Goal: Task Accomplishment & Management: Manage account settings

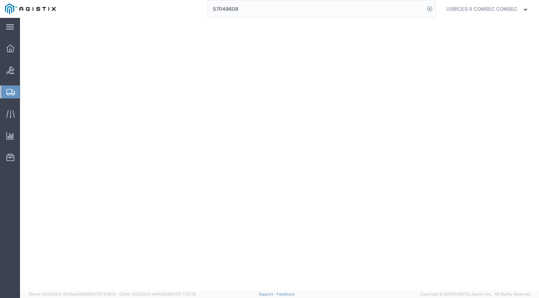
select select "CBOX"
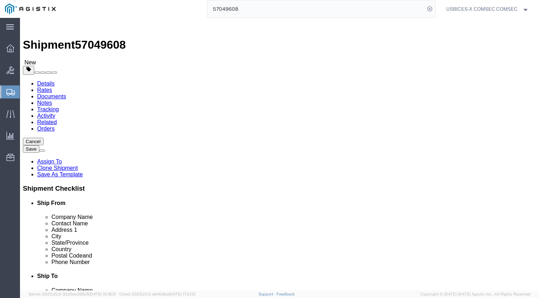
click at [289, 10] on input "57049608" at bounding box center [316, 8] width 217 height 17
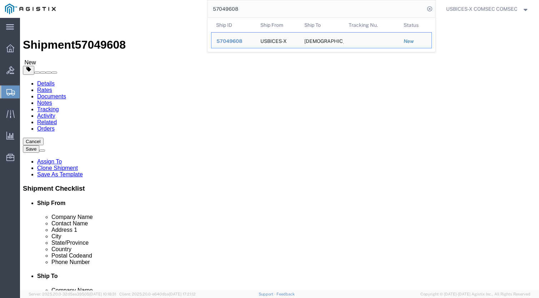
drag, startPoint x: 286, startPoint y: 10, endPoint x: 188, endPoint y: 9, distance: 98.6
click at [188, 9] on div "57049608 Ship ID Ship From Ship To Tracking Nu. Status Ship ID 57049608 Ship Fr…" at bounding box center [248, 9] width 375 height 18
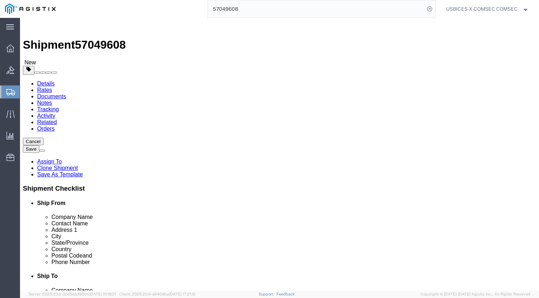
paste input "6820043"
type input "56820043"
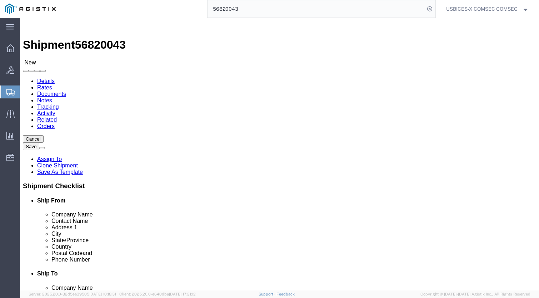
select select "59251"
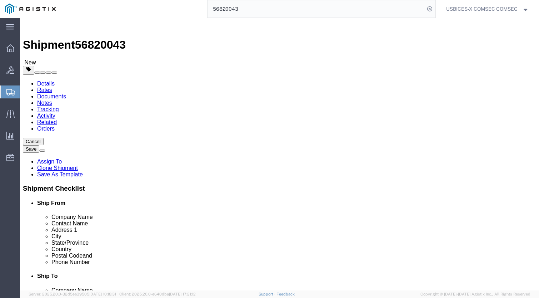
click link "Clone Shipment"
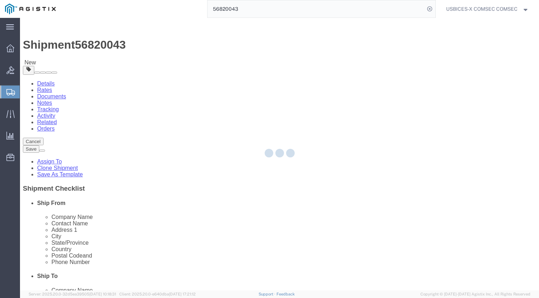
select select "59251"
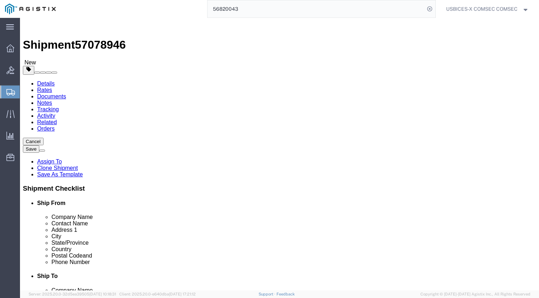
click span "57078946"
copy span "57078946"
click button "Save"
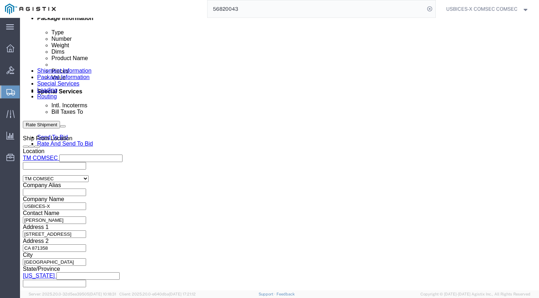
scroll to position [393, 0]
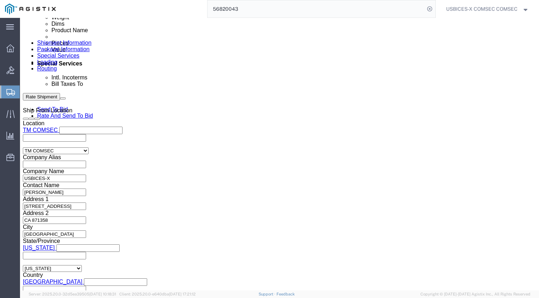
click div "[DATE] 8:35 AM"
click input "8:35 AM"
click input "1:35 AM"
type input "1:35 PM"
click button "Apply"
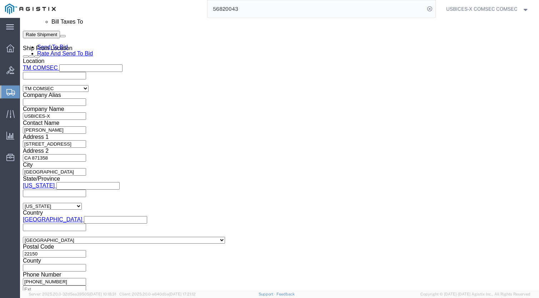
scroll to position [465, 0]
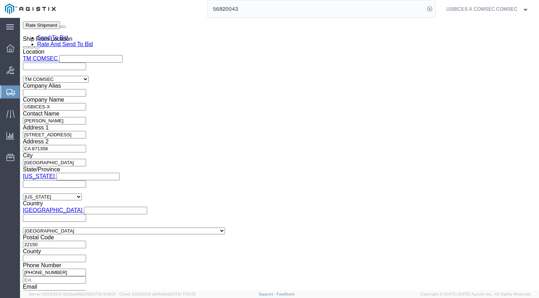
drag, startPoint x: 101, startPoint y: 161, endPoint x: 84, endPoint y: 160, distance: 17.9
click input "GDIT-64250"
paste input "29864"
type input "GDIT-29864"
click select "Select Account Type Activity ID Airline Appointment Number ASN Batch Request # …"
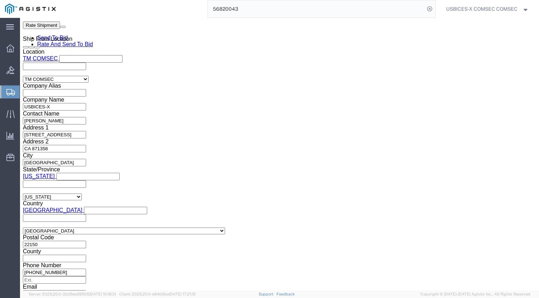
select select "PURCHORD"
click select "Select Account Type Activity ID Airline Appointment Number ASN Batch Request # …"
click input "text"
paste input "GDIT-52924"
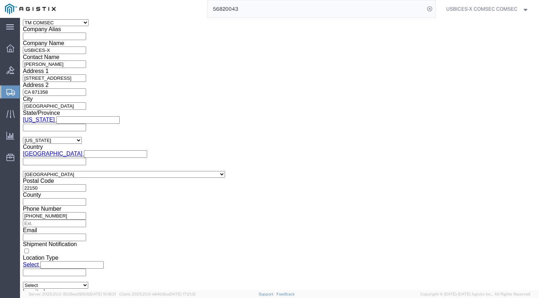
scroll to position [526, 0]
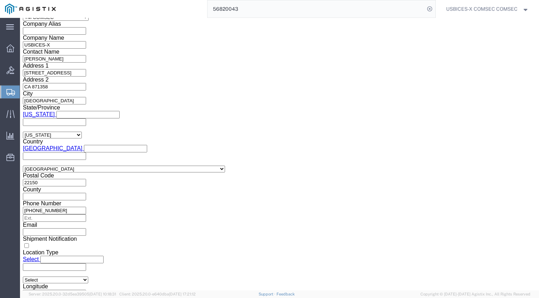
type input "GDIT-52924"
click button "Continue"
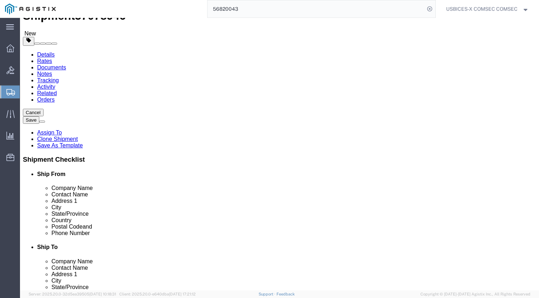
scroll to position [41, 0]
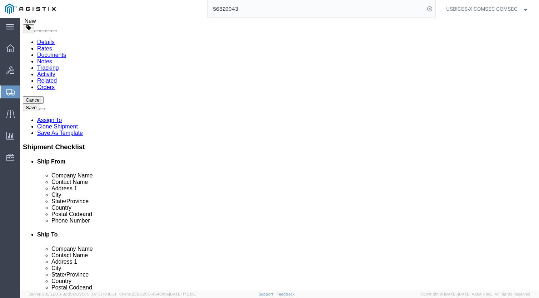
click dd "10000.00 USD"
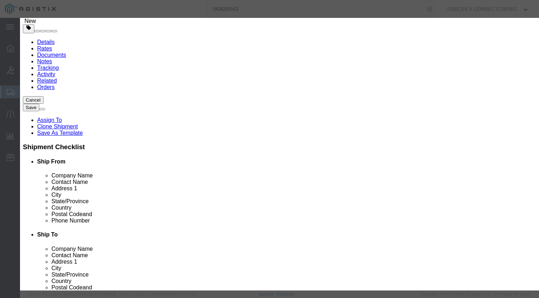
drag, startPoint x: 150, startPoint y: 69, endPoint x: 117, endPoint y: 66, distance: 33.4
click div "Pieces 5.00 Select Bag Barrels 100Board Feet Bottle Box Blister Pack Carats Can…"
type input "7"
type input "14000"
click textarea
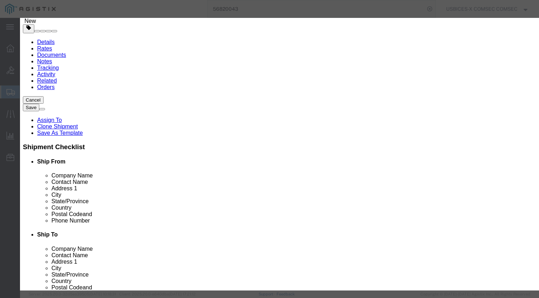
drag, startPoint x: 166, startPoint y: 169, endPoint x: 125, endPoint y: 170, distance: 40.4
click div "GDIT-64250"
click textarea "GDIT-64250"
paste textarea "29864 // GDIT-52924"
type textarea "GDIT-29864 // GDIT-52924"
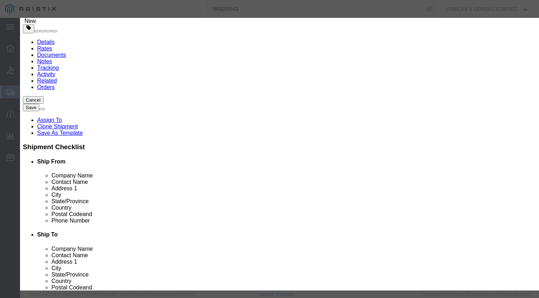
scroll to position [0, 85]
drag, startPoint x: 327, startPoint y: 101, endPoint x: 488, endPoint y: 98, distance: 160.5
click div "Edit content Commodity library Product Name Master CIK Pieces 7 Select Bag Barr…"
click button "Save & Close"
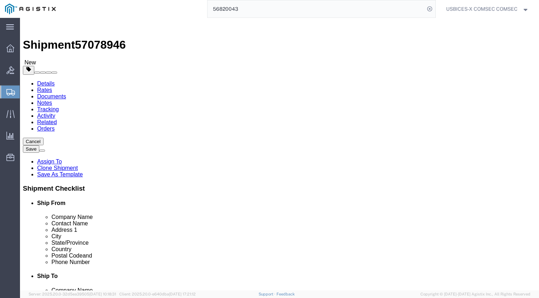
click span "button"
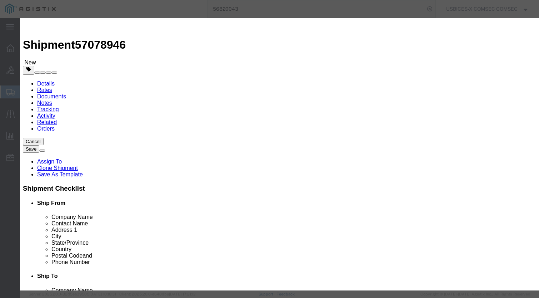
click button "Yes"
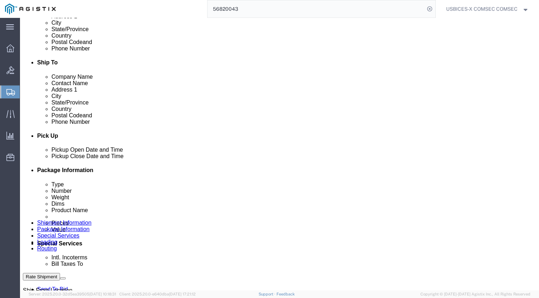
scroll to position [214, 0]
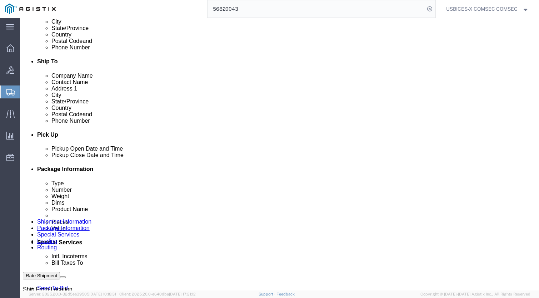
drag, startPoint x: 275, startPoint y: 138, endPoint x: 243, endPoint y: 140, distance: 32.2
click div "Weight 22.00 Select kgs lbs Ship. t°"
type input "11"
click dd "2.00 Each"
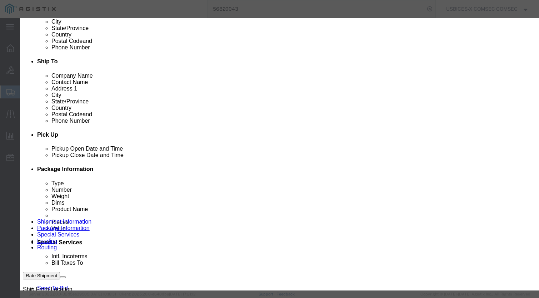
drag, startPoint x: 152, startPoint y: 69, endPoint x: 107, endPoint y: 69, distance: 44.7
click div "Pieces 2.00 Select Bag Barrels 100Board Feet Bottle Box Blister Pack Carats Can…"
type input "1"
type input "19450"
click textarea "GDIT-79096 // RITM0119528"
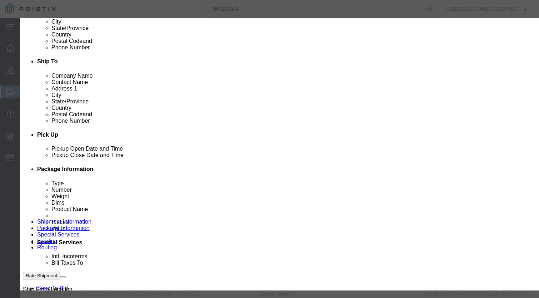
drag, startPoint x: 208, startPoint y: 171, endPoint x: 94, endPoint y: 168, distance: 114.0
click div "Notes GDIT-79096 // RITM0119528"
paste textarea "52924"
type textarea "GDIT-52924 //"
drag, startPoint x: 360, startPoint y: 102, endPoint x: 288, endPoint y: 101, distance: 71.8
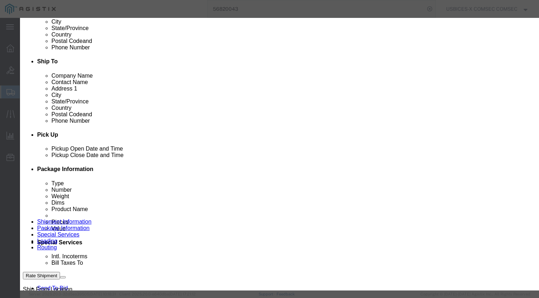
click div "Serial KG175F068995 and KG175F068996"
click input "text"
type input "/"
type input "KG175F053190"
click textarea "GDIT-79096 // RITM0119528"
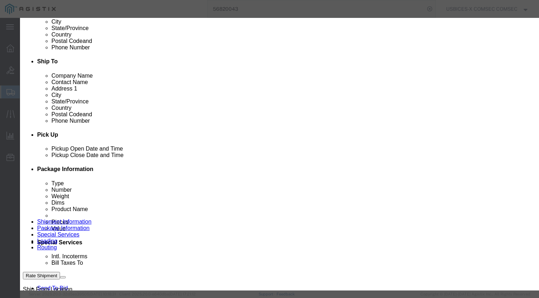
drag, startPoint x: 152, startPoint y: 81, endPoint x: 122, endPoint y: 81, distance: 29.7
click div "Total Value 19450 Select ADP AED AFN ALL AMD AOA ARS ATS AUD AWG AZN BAM BBD BD…"
type input "10495"
click textarea "GDIT-79096 // RITM0119528"
drag, startPoint x: 178, startPoint y: 172, endPoint x: 174, endPoint y: 176, distance: 4.8
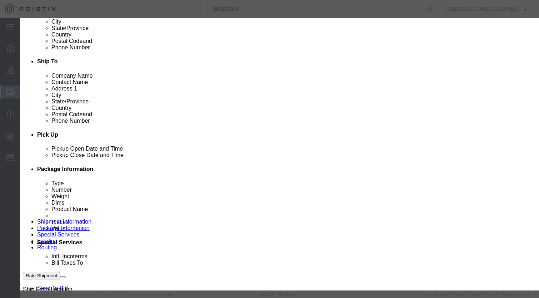
click textarea "GDIT-79096 // RITM0119528"
type textarea "GDIT-52924"
click button "Save & Close"
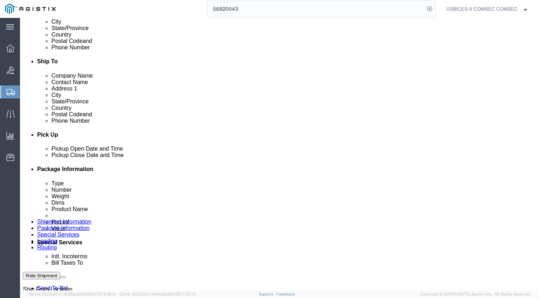
click dd "38900.00 USD"
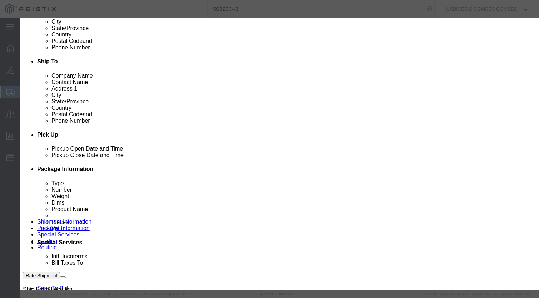
click input "KG175F070564 and KG175F070565"
drag, startPoint x: 417, startPoint y: 102, endPoint x: 396, endPoint y: 102, distance: 20.7
click input "KG175F053188 and KG175F070565"
type input "KG175F053188 and KG175F053189"
drag, startPoint x: 410, startPoint y: 54, endPoint x: 366, endPoint y: 54, distance: 43.6
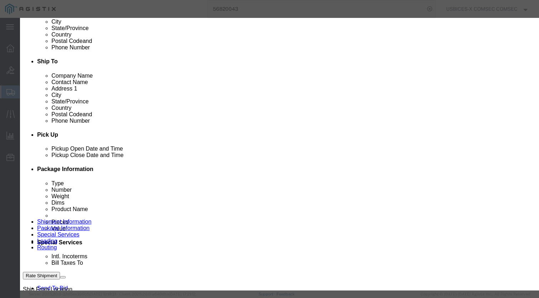
click textarea "Encryptor, KG // 1Gb/s / Single mode"
type textarea "Encryptor, KG // 100Mb"
drag, startPoint x: 160, startPoint y: 84, endPoint x: 119, endPoint y: 78, distance: 41.5
click div "Total Value 38900.00 Select ADP AED AFN ALL AMD AOA ARS ATS AUD AWG AZN BAM BBD…"
drag, startPoint x: 138, startPoint y: 66, endPoint x: 125, endPoint y: 64, distance: 13.7
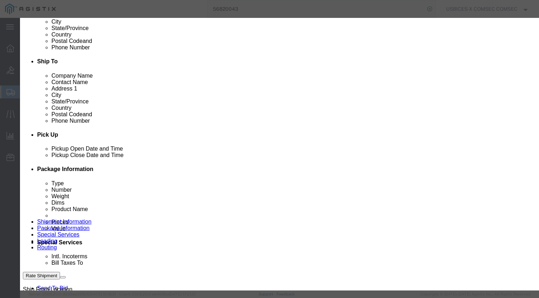
click div "Pieces 2.00 Select Bag Barrels 100Board Feet Bottle Box Blister Pack Carats Can…"
type input "1"
drag, startPoint x: 168, startPoint y: 82, endPoint x: 128, endPoint y: 78, distance: 39.5
click div "19450"
type input "10450"
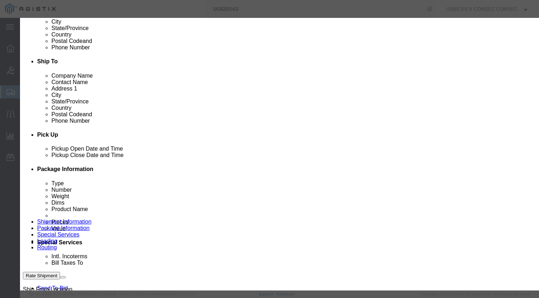
click textarea
drag, startPoint x: 150, startPoint y: 66, endPoint x: 116, endPoint y: 65, distance: 34.3
click div "Pieces 1 Select Bag Barrels 100Board Feet Bottle Box Blister Pack Carats Can Ca…"
type input "2"
type input "20900"
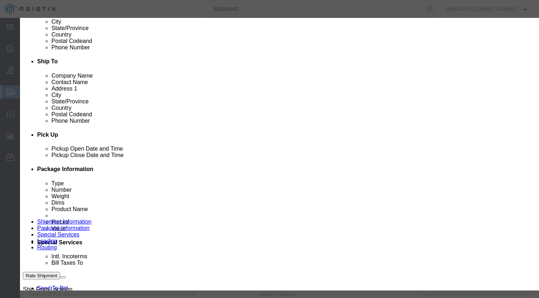
click textarea
drag, startPoint x: 162, startPoint y: 142, endPoint x: 132, endPoint y: 140, distance: 30.4
click div "KG1G-SM"
type input "FX100"
drag, startPoint x: 202, startPoint y: 172, endPoint x: 168, endPoint y: 170, distance: 33.6
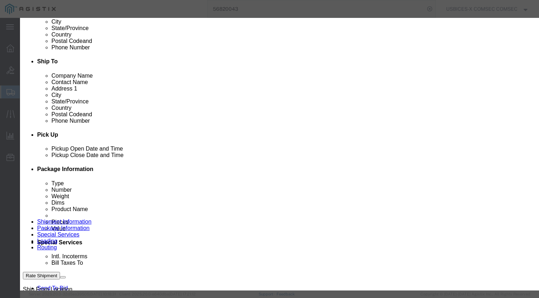
click textarea "GDIT-79096 // RITM0119528"
type textarea "GDIT-52924"
click button "Save & Close"
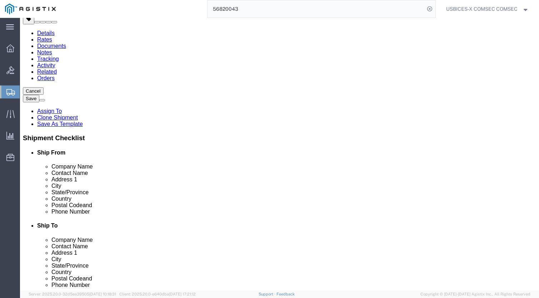
scroll to position [36, 0]
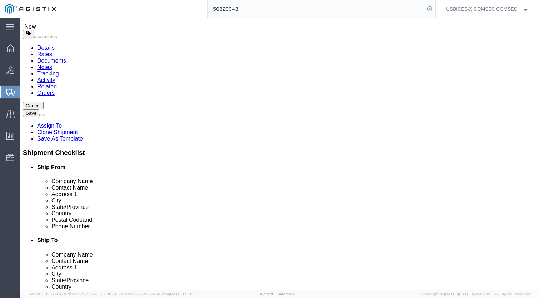
click dd "2.00 Each"
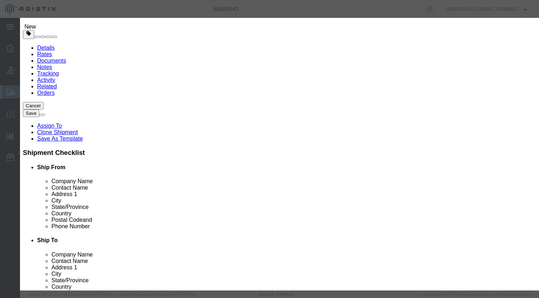
drag, startPoint x: 348, startPoint y: 102, endPoint x: 362, endPoint y: 101, distance: 13.6
click input "KG175F070562 and KG175F070563"
drag, startPoint x: 410, startPoint y: 101, endPoint x: 396, endPoint y: 102, distance: 14.0
click input "KG175F053186 and KG175F070563"
type input "KG175F053186 and KG175F053187"
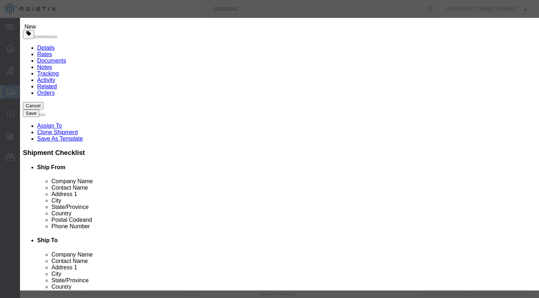
drag, startPoint x: 166, startPoint y: 144, endPoint x: 135, endPoint y: 140, distance: 31.4
click input "KG1G-SM"
type input "FX100"
drag, startPoint x: 414, startPoint y: 55, endPoint x: 364, endPoint y: 55, distance: 49.7
click textarea "Encryptor, KG // 1Gb/s / Single mode"
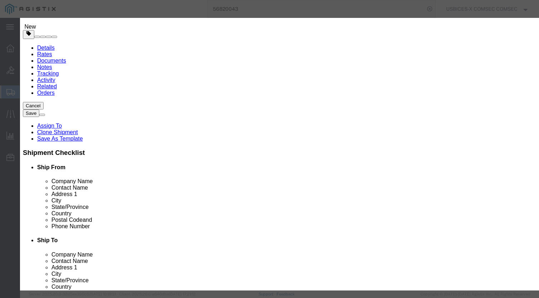
type textarea "Encryptor, KG // FX100"
drag, startPoint x: 154, startPoint y: 66, endPoint x: 121, endPoint y: 70, distance: 33.1
click div "Pieces 2.00 Select Bag Barrels 100Board Feet Bottle Box Blister Pack Carats Can…"
type input "1"
drag, startPoint x: 165, startPoint y: 80, endPoint x: 133, endPoint y: 81, distance: 32.2
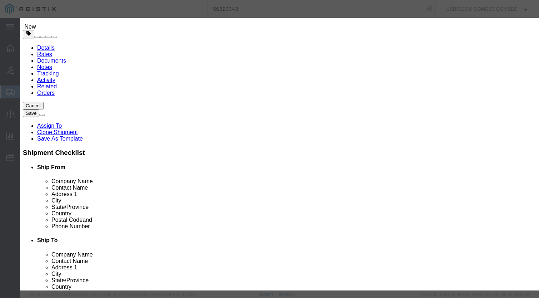
click input "19450"
type input "10450"
drag, startPoint x: 138, startPoint y: 69, endPoint x: 120, endPoint y: 69, distance: 18.2
click div "Pieces 1 Select Bag Barrels 100Board Feet Bottle Box Blister Pack Carats Can Ca…"
type input "2"
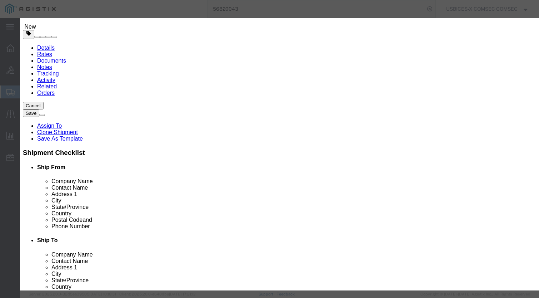
type input "20900"
click textarea
click button "Save & Close"
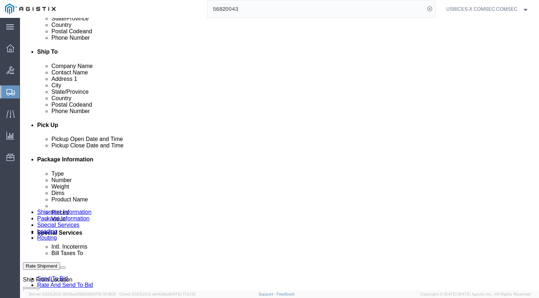
scroll to position [214, 0]
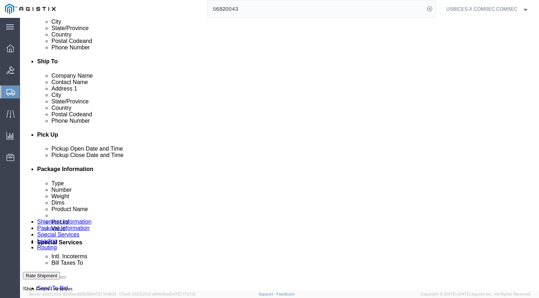
drag, startPoint x: 275, startPoint y: 124, endPoint x: 260, endPoint y: 123, distance: 15.0
click input "18.00"
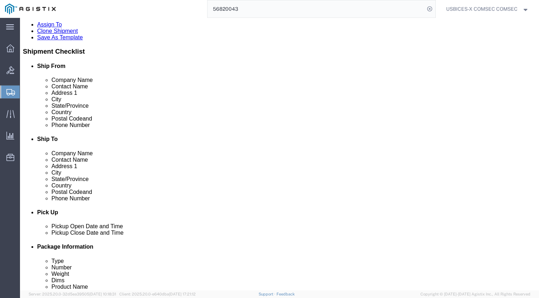
scroll to position [134, 0]
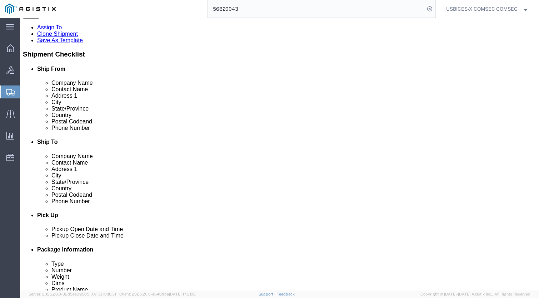
click span "button"
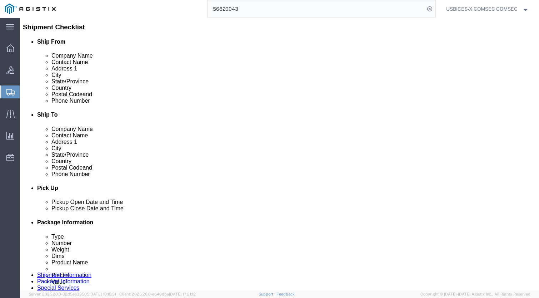
scroll to position [149, 0]
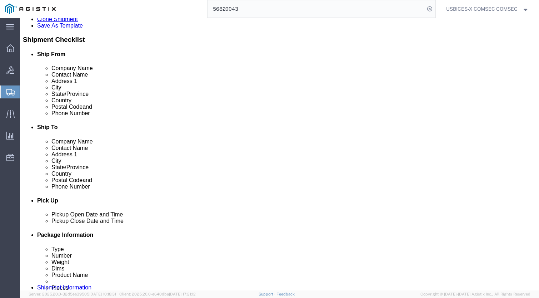
drag, startPoint x: 275, startPoint y: 189, endPoint x: 256, endPoint y: 188, distance: 19.4
click div "Length 18.00 x Width 12.00 x Height 16.00 Select cm ft in"
type input "16"
click input "12.00"
type input "10.00"
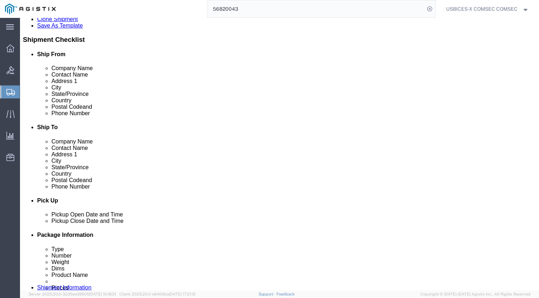
click input "16.00"
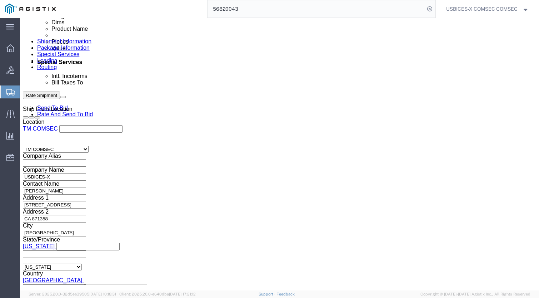
scroll to position [395, 0]
type input "12.00"
click dd "10495.00 USD"
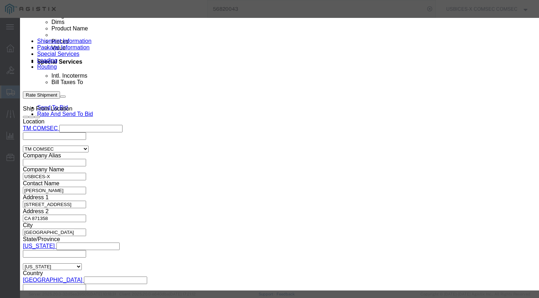
drag, startPoint x: 155, startPoint y: 67, endPoint x: 113, endPoint y: 65, distance: 42.2
click div "Pieces 1.00 Select Bag Barrels 100Board Feet Bottle Box Blister Pack Carats Can…"
type input "2"
type input "20990"
click textarea
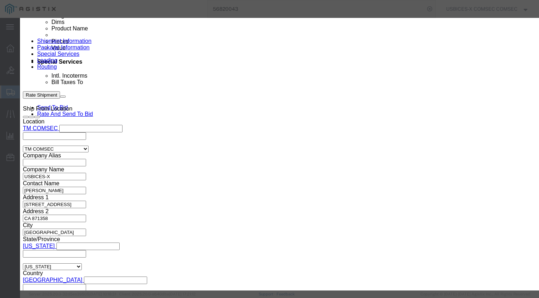
drag, startPoint x: 164, startPoint y: 172, endPoint x: 150, endPoint y: 167, distance: 15.3
click textarea "GDIT-52924"
drag, startPoint x: 177, startPoint y: 173, endPoint x: 149, endPoint y: 169, distance: 28.1
click textarea "GDIT-52924"
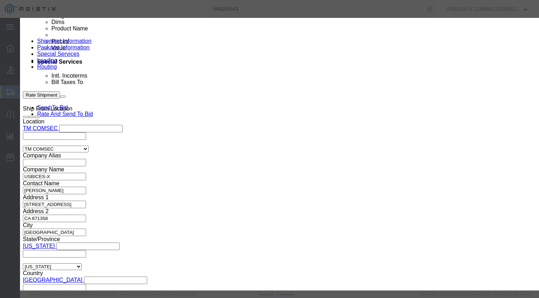
type textarea "GDIT-29864"
drag, startPoint x: 367, startPoint y: 100, endPoint x: 349, endPoint y: 100, distance: 18.2
click input "KG175F053190"
type input "KG175F045794 and KG175F045795"
click button "Save & Close"
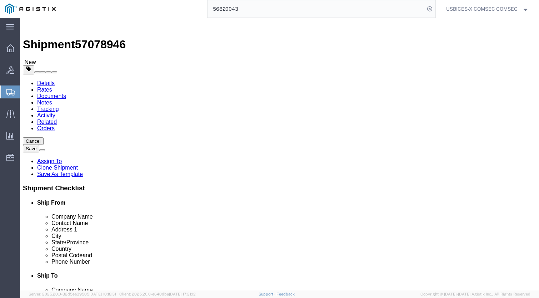
scroll to position [0, 0]
click button "Save"
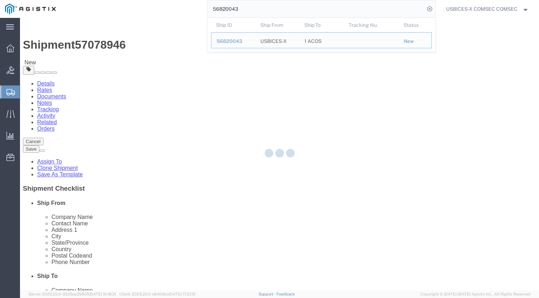
drag, startPoint x: 218, startPoint y: -1, endPoint x: 157, endPoint y: 1, distance: 60.8
click at [157, 1] on div "56820043 Ship ID Ship From Ship To Tracking Nu. Status Ship ID 56820043 Ship Fr…" at bounding box center [248, 9] width 375 height 18
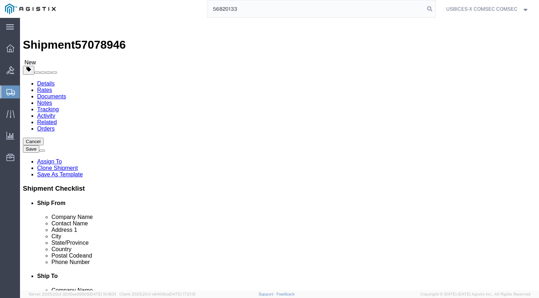
type input "56820133"
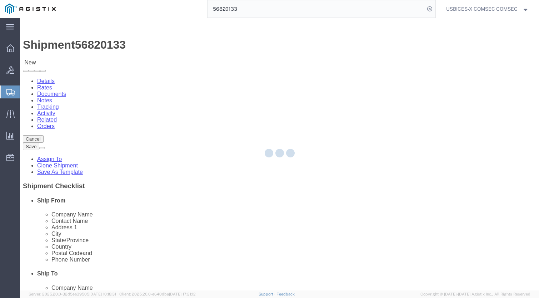
select select "59251"
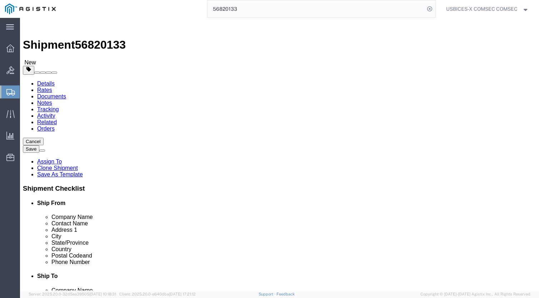
click link "Clone Shipment"
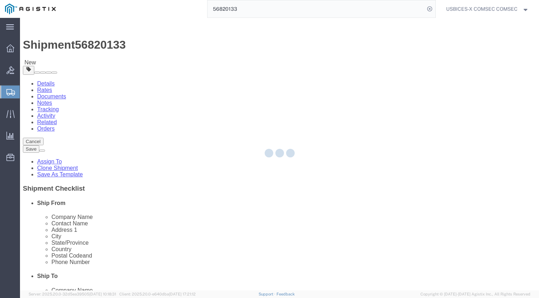
select select "59251"
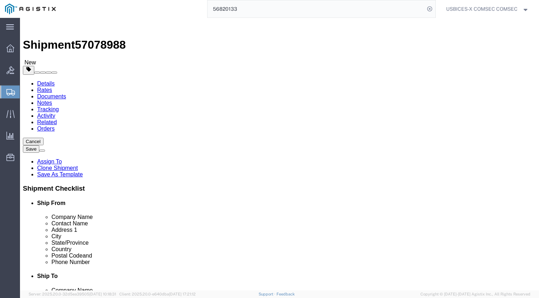
click span "57078988"
copy span "57078988"
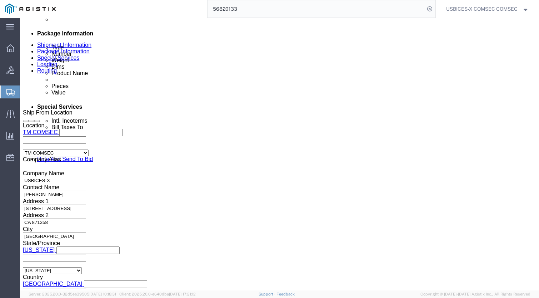
scroll to position [393, 0]
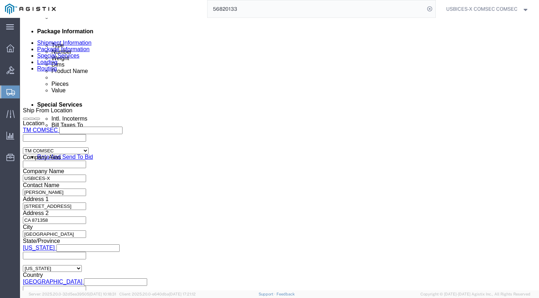
click div "[DATE] 9:17 AM"
click icon
click input "12:59 AM"
click input "1:59 AM"
drag, startPoint x: 61, startPoint y: 248, endPoint x: 55, endPoint y: 247, distance: 6.1
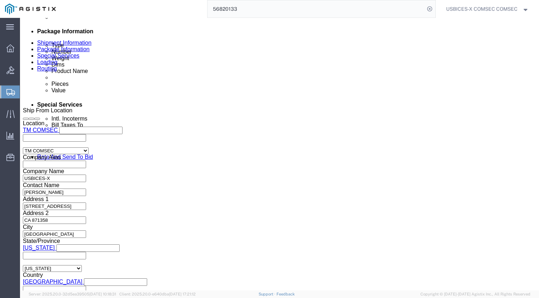
click input "1:50 AM"
drag, startPoint x: 61, startPoint y: 247, endPoint x: 65, endPoint y: 249, distance: 4.4
click input "1:5PMAM"
type input "1:50 PM"
click button "Apply"
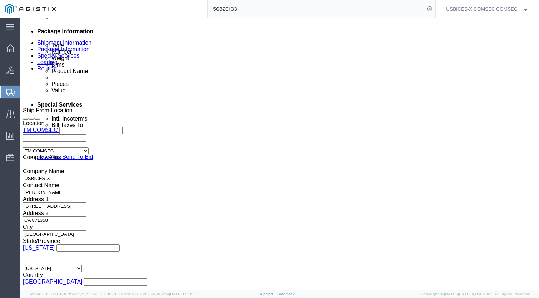
click input "GDIT-79096"
drag, startPoint x: 98, startPoint y: 240, endPoint x: 84, endPoint y: 239, distance: 13.6
click input "GDIT-79096"
type input "GDIT-29864"
click input "text"
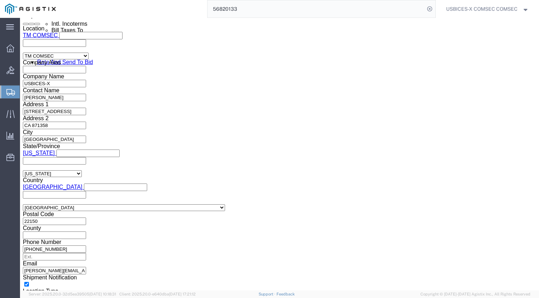
scroll to position [500, 0]
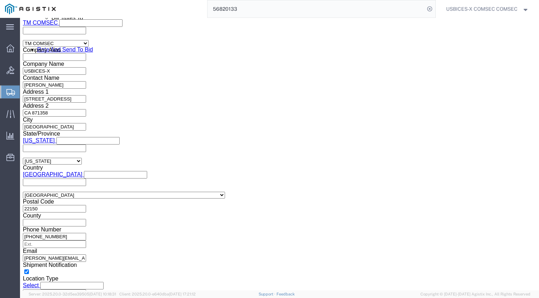
click input "GDIT-"
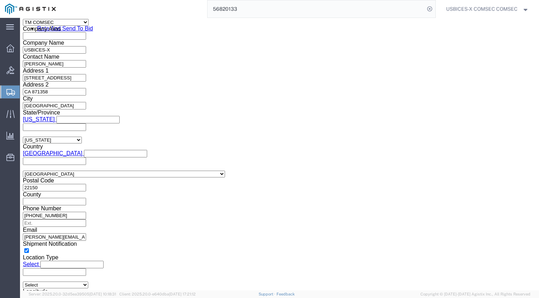
scroll to position [533, 0]
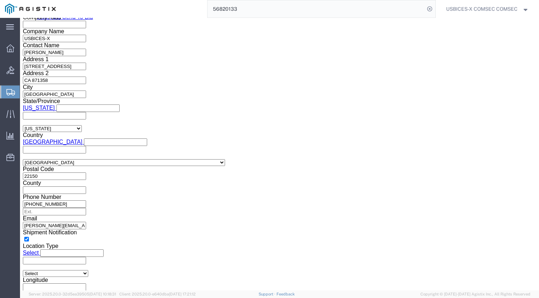
type input "GDIT-52924"
click button "Continue"
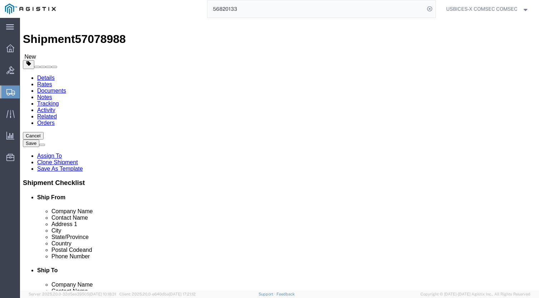
click div "1 x Your Packaging Package Type Select Envelope Large Box Medium Box PAK Rack S…"
click dd "8.00 Each"
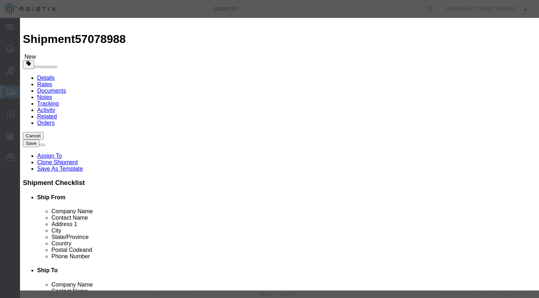
drag, startPoint x: 138, startPoint y: 68, endPoint x: 133, endPoint y: 68, distance: 5.4
click input "8.00"
type input "7.00"
type input "14000"
click textarea
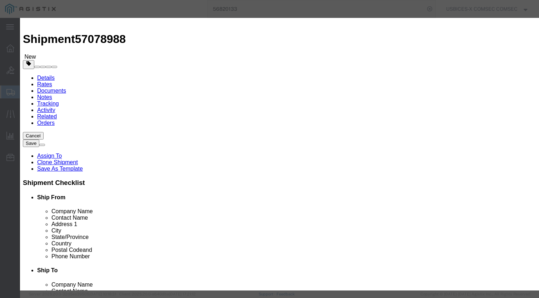
drag, startPoint x: 160, startPoint y: 170, endPoint x: 148, endPoint y: 170, distance: 12.5
click textarea "GDIT-79096"
type textarea "GDIT-29864 / GDIT-52924"
click input "text"
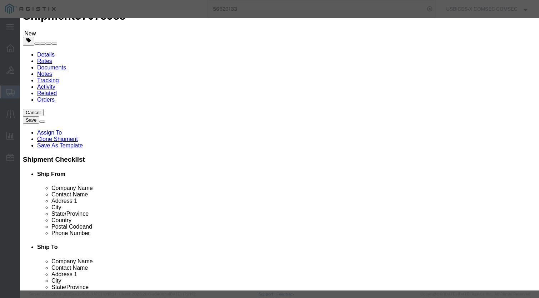
scroll to position [41, 0]
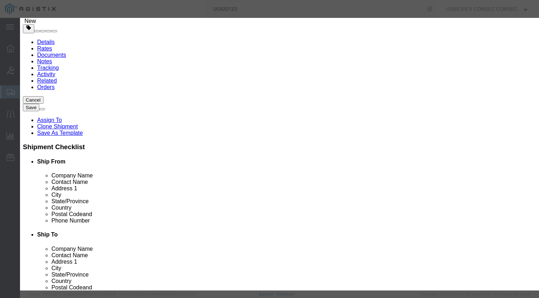
click button "Save & Close"
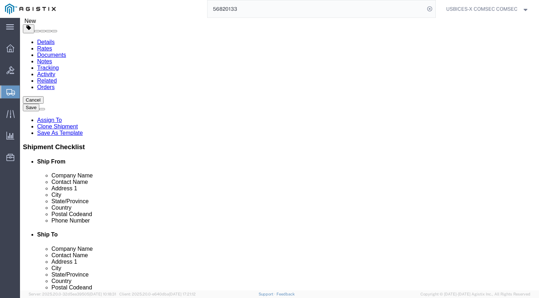
click button "Save"
click span "57078988"
copy span "57078988"
